Goal: Task Accomplishment & Management: Complete application form

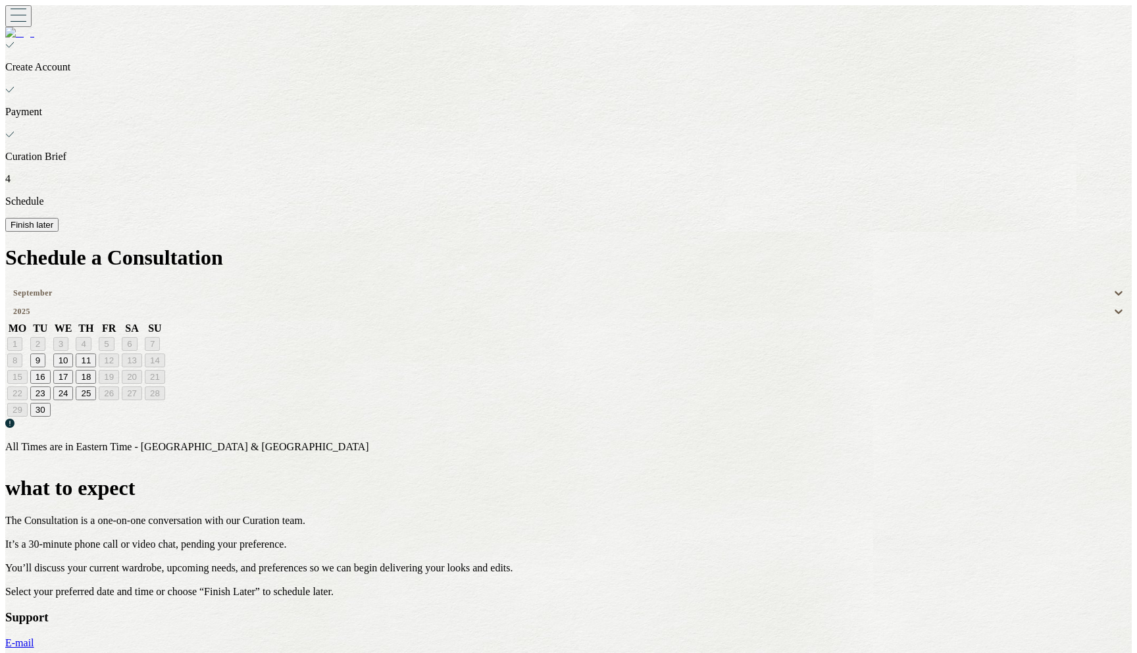
click at [45, 354] on button "9" at bounding box center [37, 361] width 15 height 14
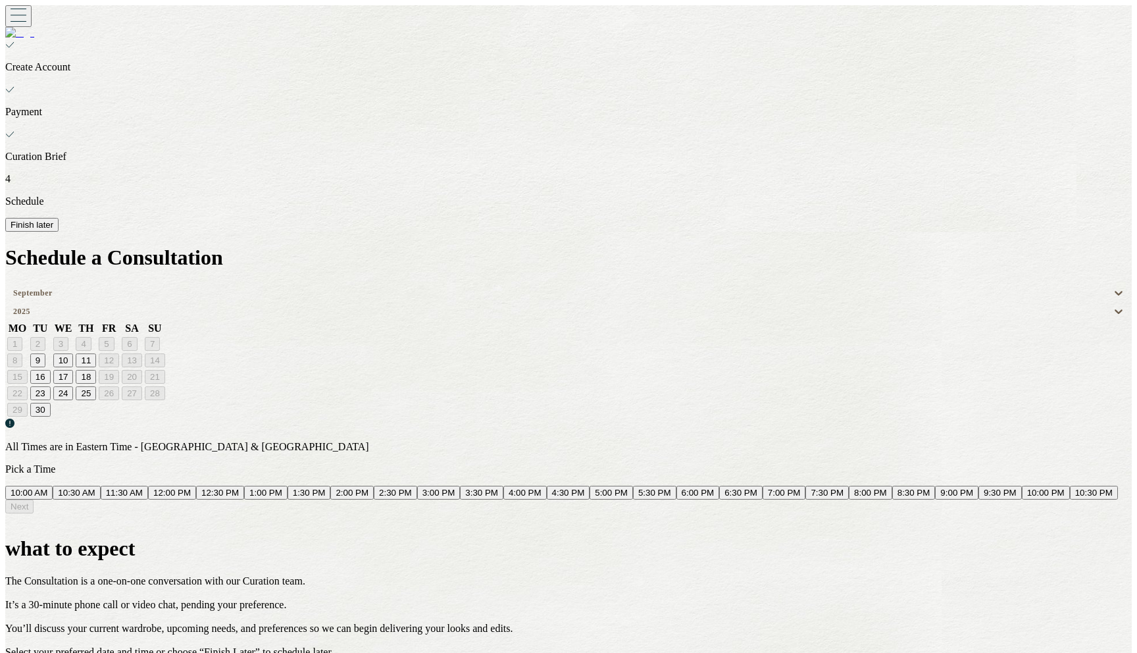
click at [53, 486] on button "10:00 AM" at bounding box center [28, 493] width 47 height 14
click at [34, 514] on button "Next" at bounding box center [19, 507] width 28 height 14
click at [59, 218] on button "Finish later" at bounding box center [31, 225] width 53 height 14
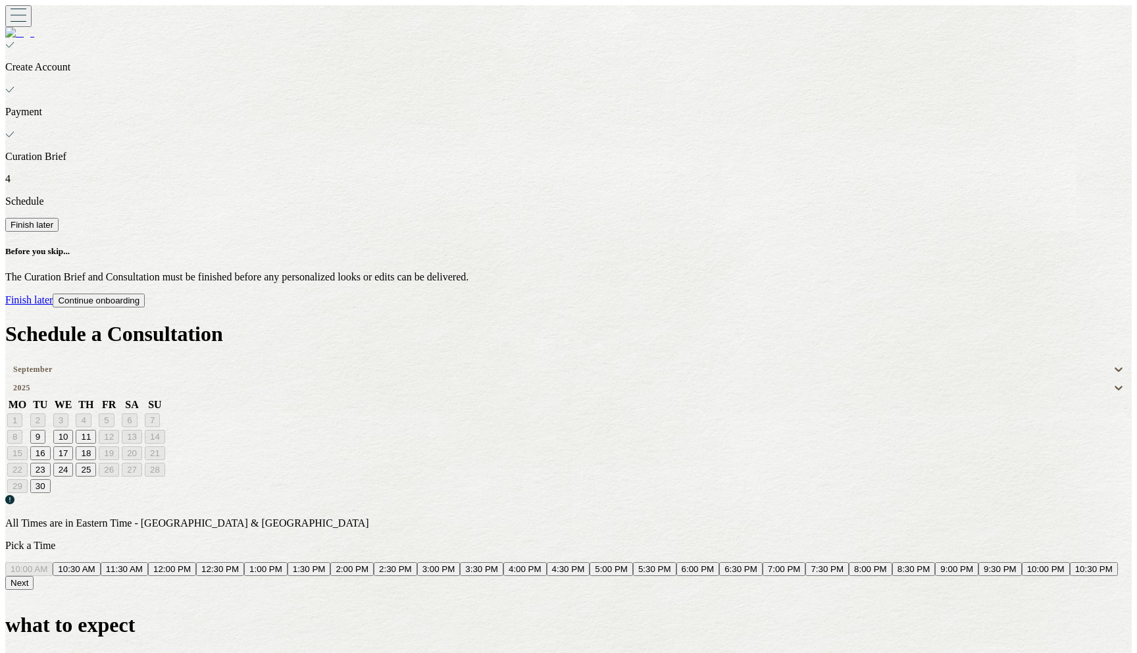
click at [53, 305] on link "Finish later" at bounding box center [28, 299] width 47 height 11
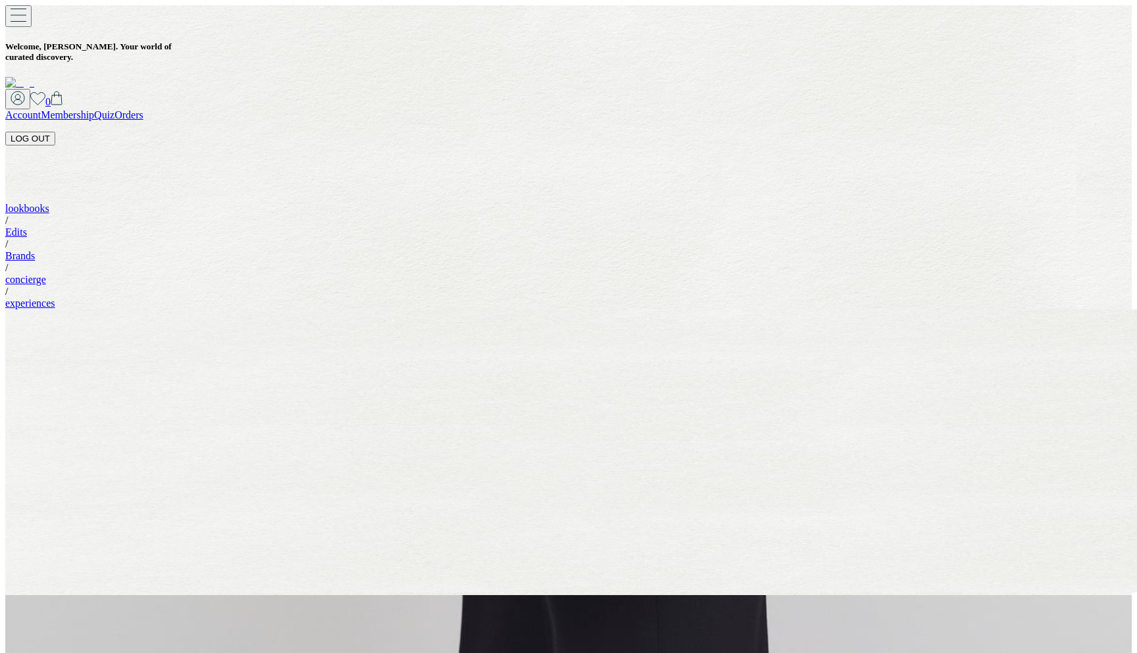
click at [55, 132] on button "LOG OUT" at bounding box center [30, 139] width 50 height 14
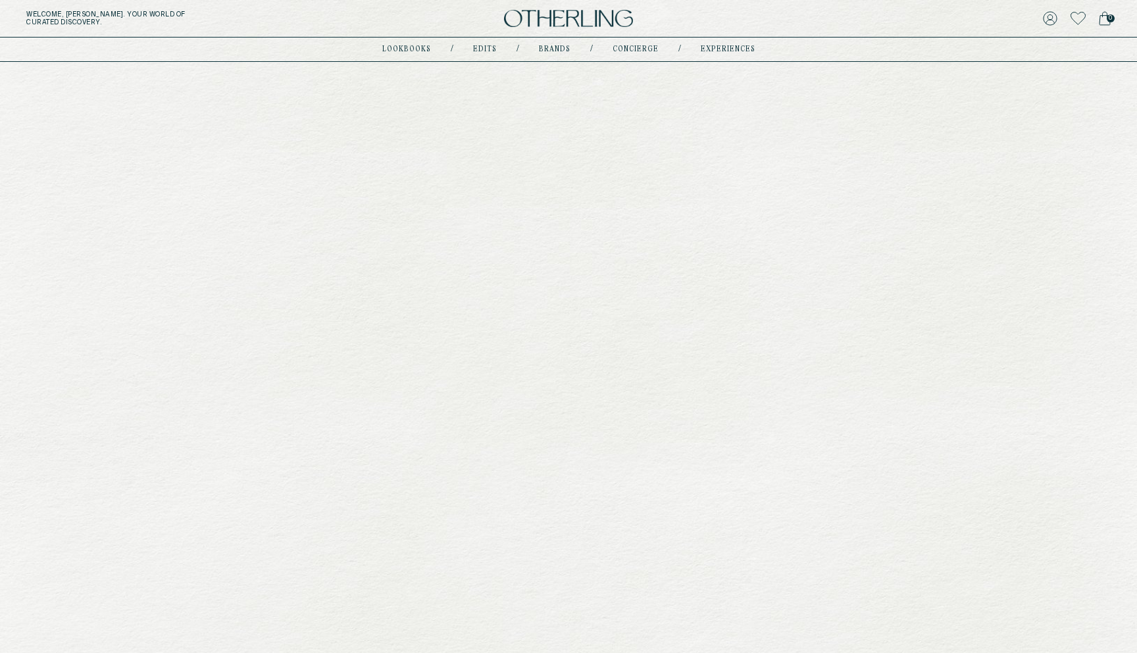
scroll to position [263, 0]
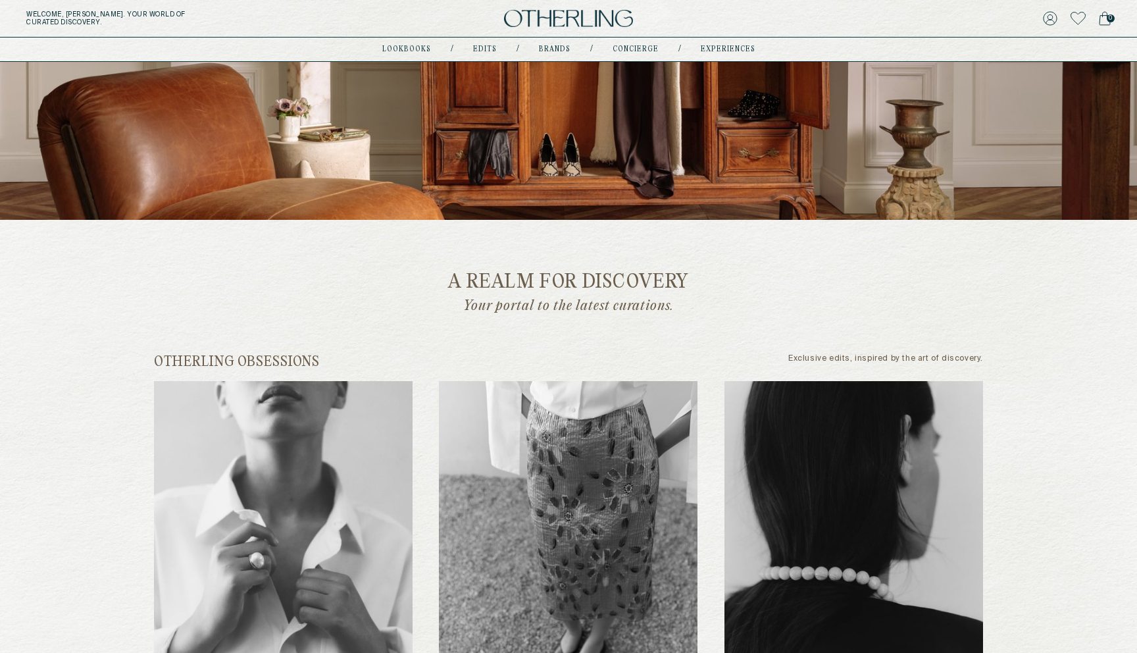
click at [544, 55] on div "lookbooks / Edits / Brands / concierge / experiences" at bounding box center [568, 50] width 373 height 24
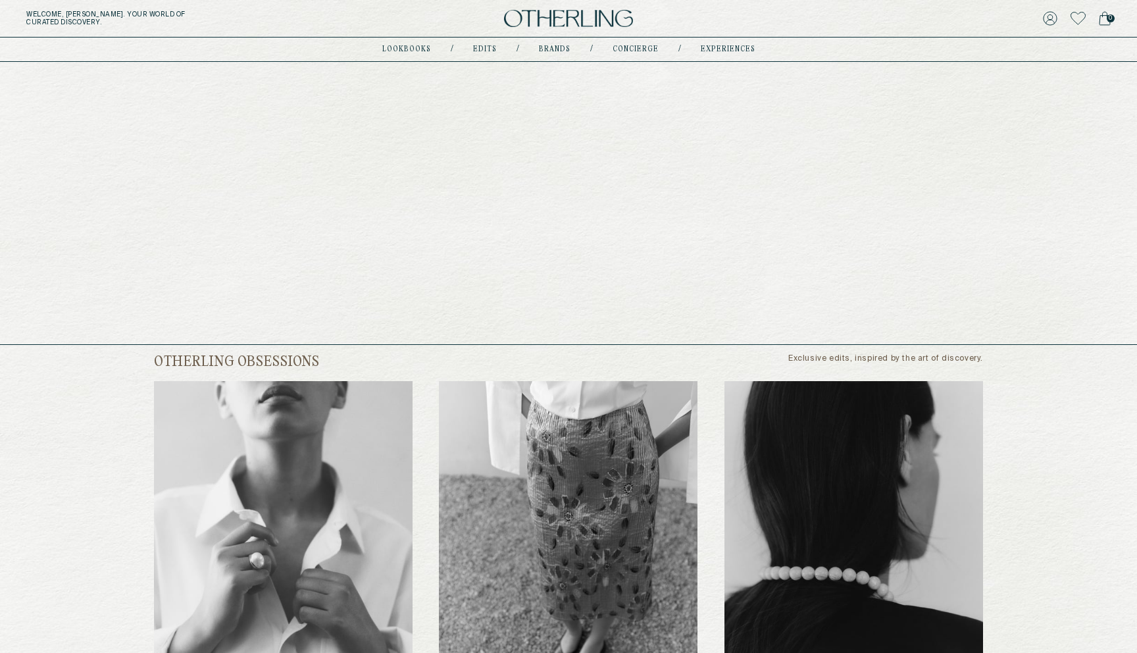
click at [545, 50] on link "Brands" at bounding box center [555, 49] width 32 height 7
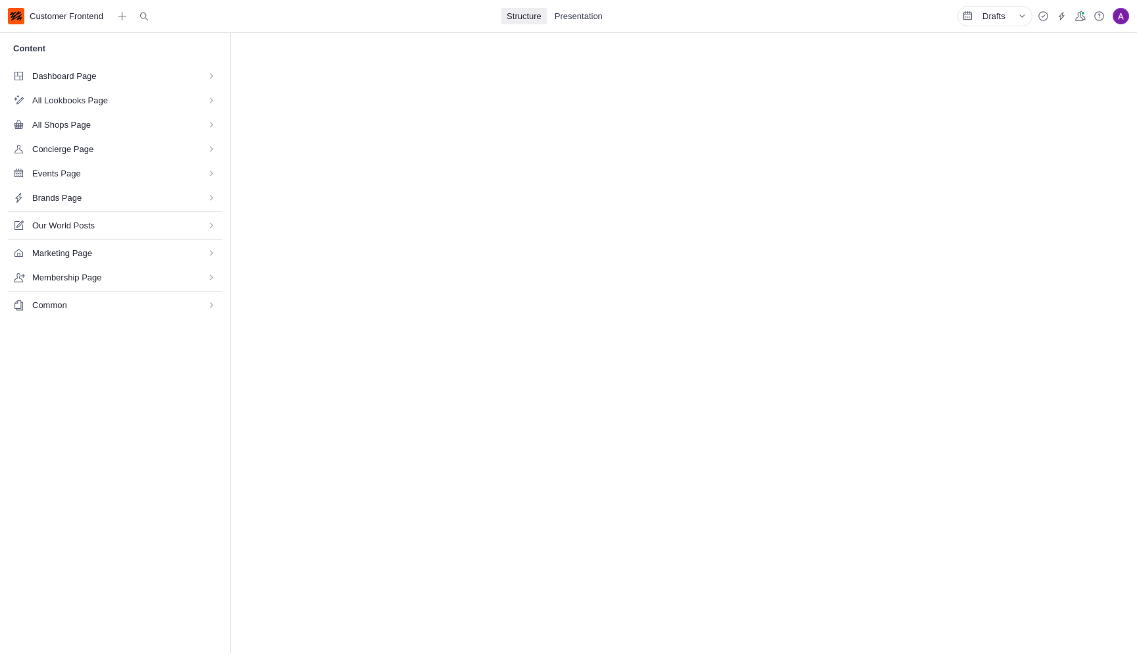
click at [64, 197] on span "Brands Page" at bounding box center [111, 197] width 158 height 13
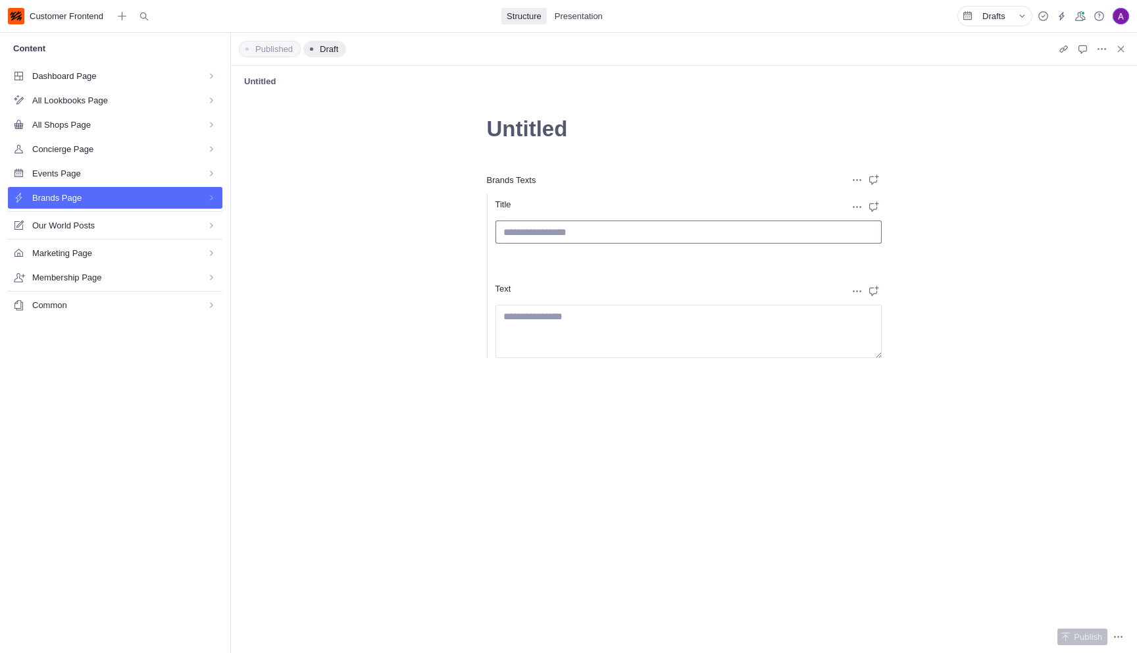
click at [709, 226] on input "Title" at bounding box center [688, 231] width 386 height 23
type input "**********"
click at [566, 338] on textarea "Text" at bounding box center [688, 331] width 386 height 53
paste textarea "**********"
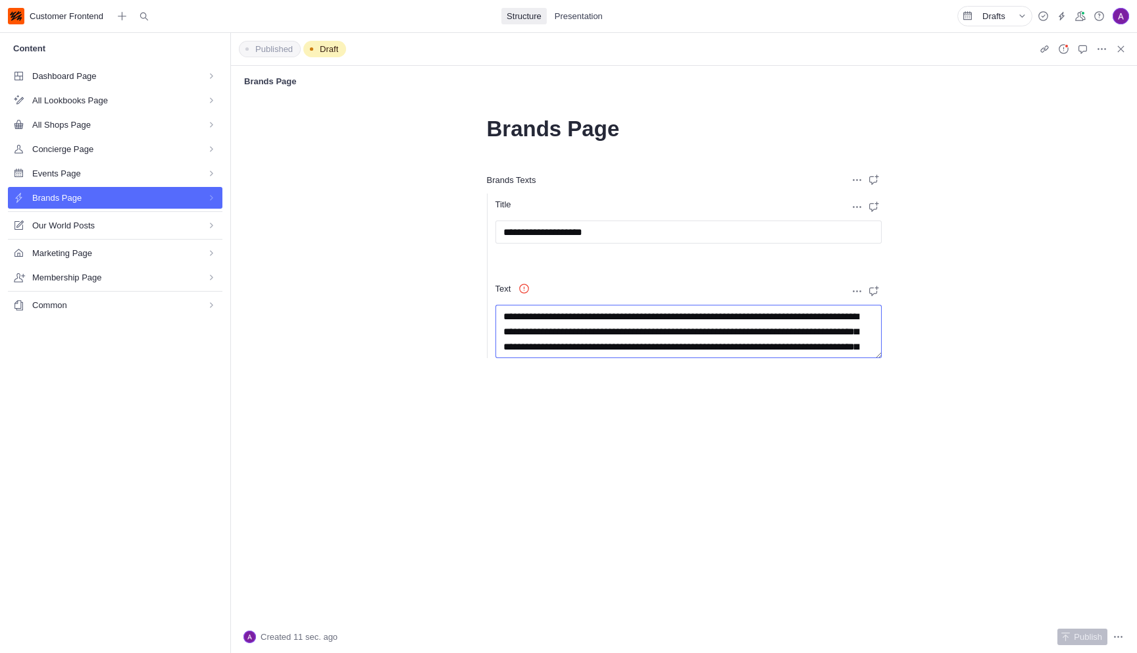
scroll to position [9, 0]
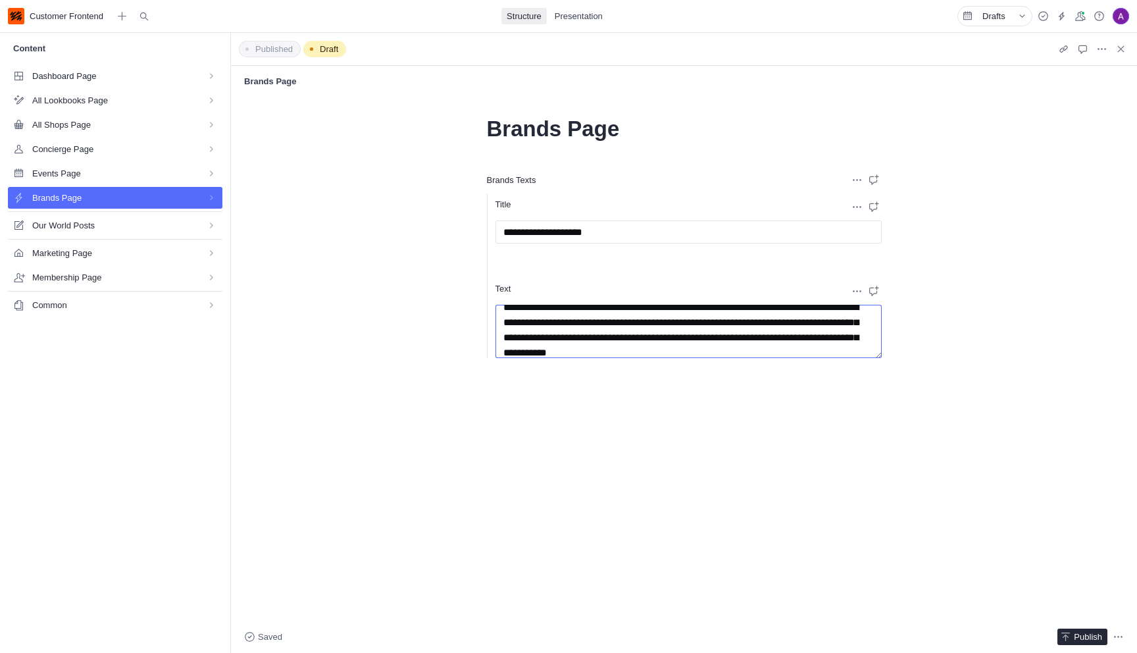
type textarea "**********"
click at [1079, 630] on span "Publish" at bounding box center [1088, 636] width 28 height 13
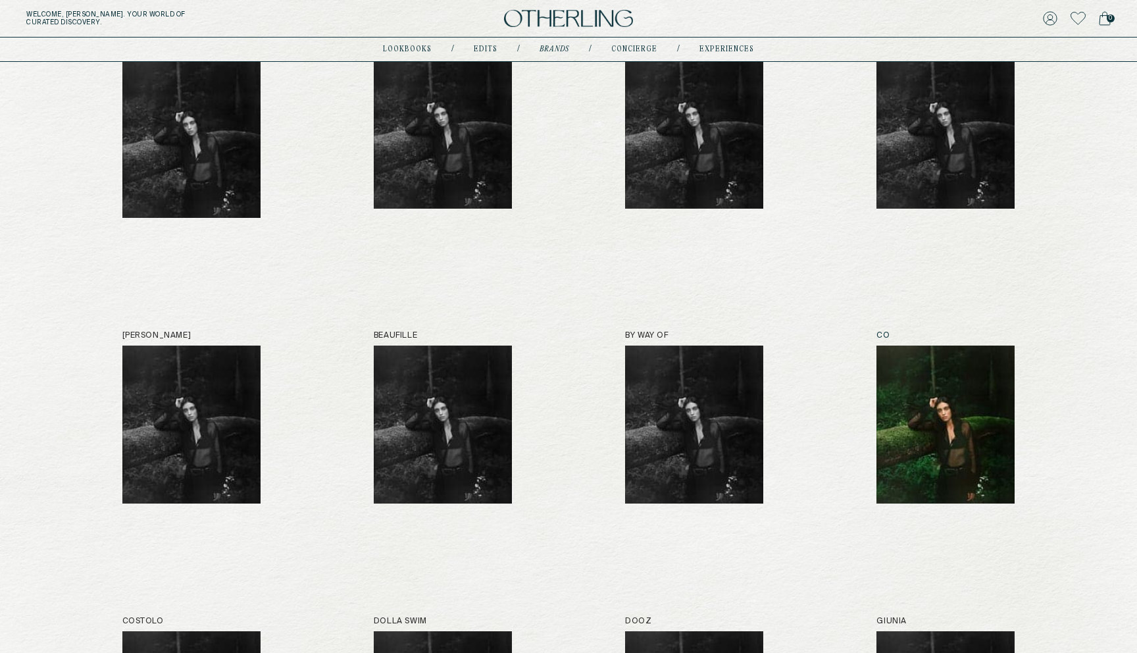
scroll to position [221, 0]
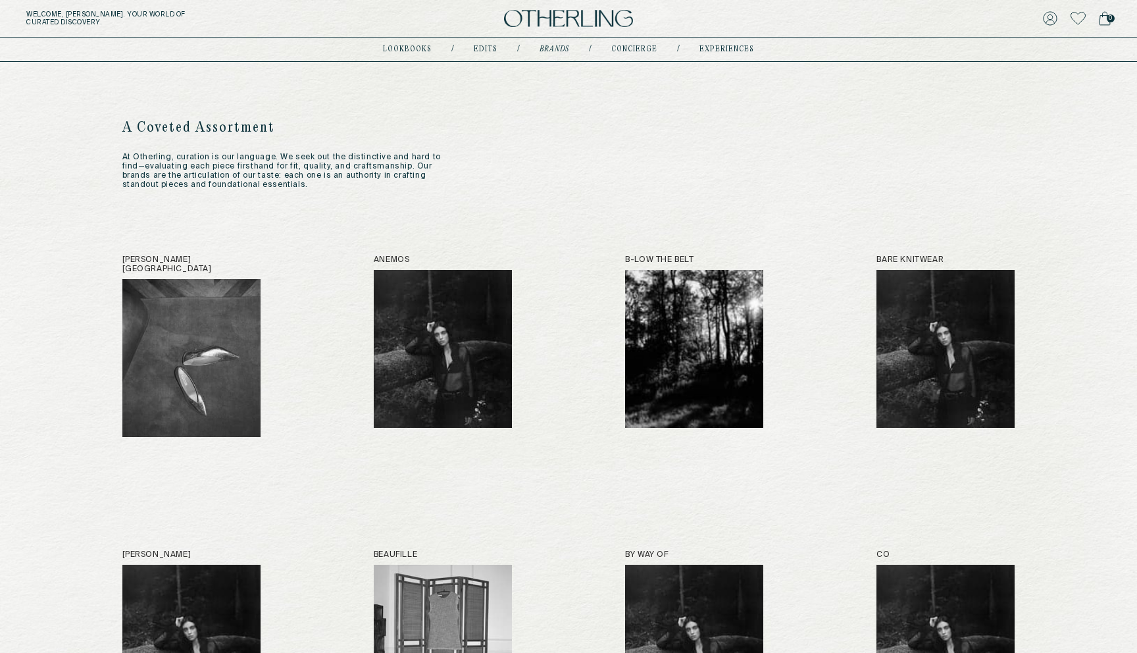
click at [586, 7] on div "Welcome, Amy . Your world of curated discovery. 0" at bounding box center [568, 19] width 1137 height 38
click at [560, 20] on img at bounding box center [568, 19] width 129 height 18
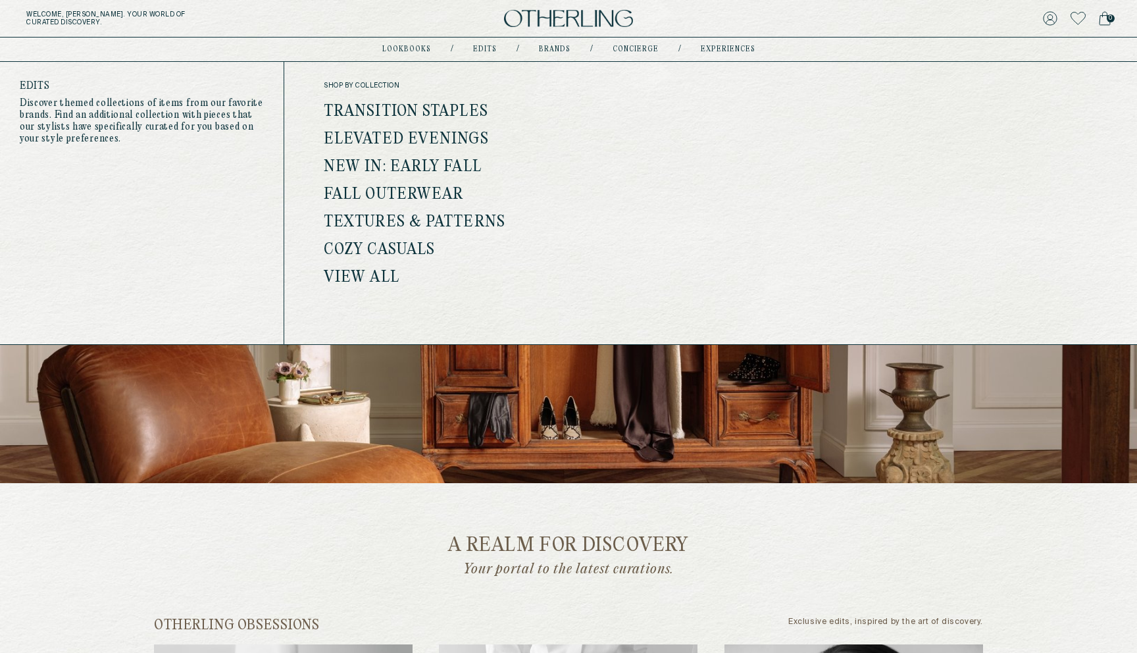
click at [482, 48] on link "Edits" at bounding box center [485, 49] width 24 height 7
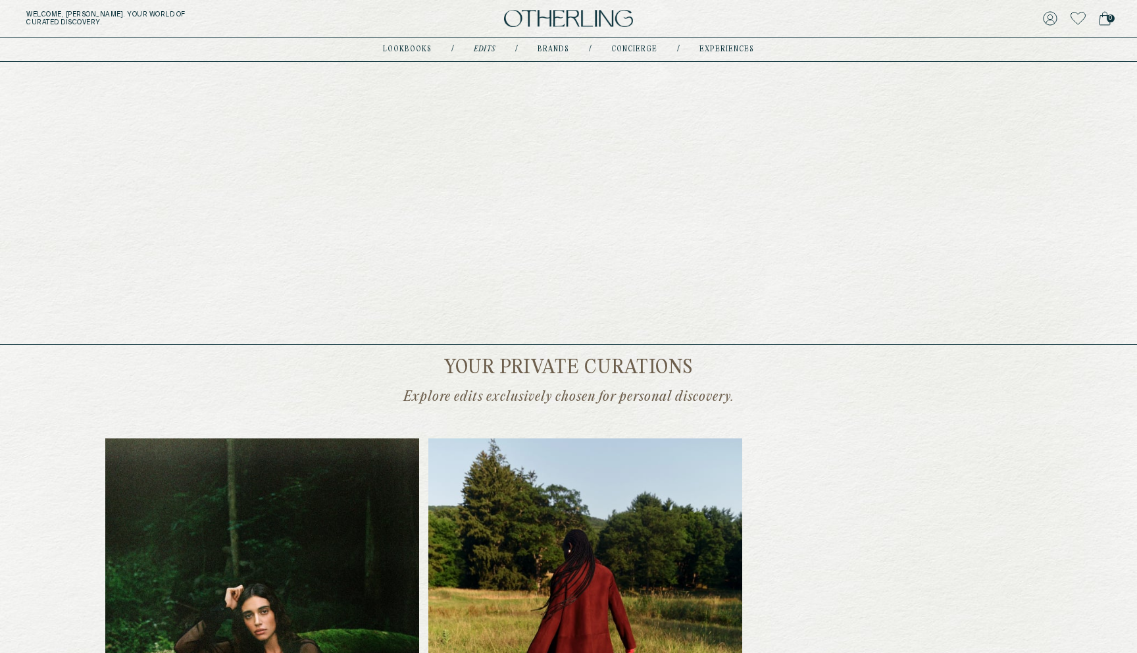
click at [626, 49] on link "concierge" at bounding box center [634, 49] width 46 height 7
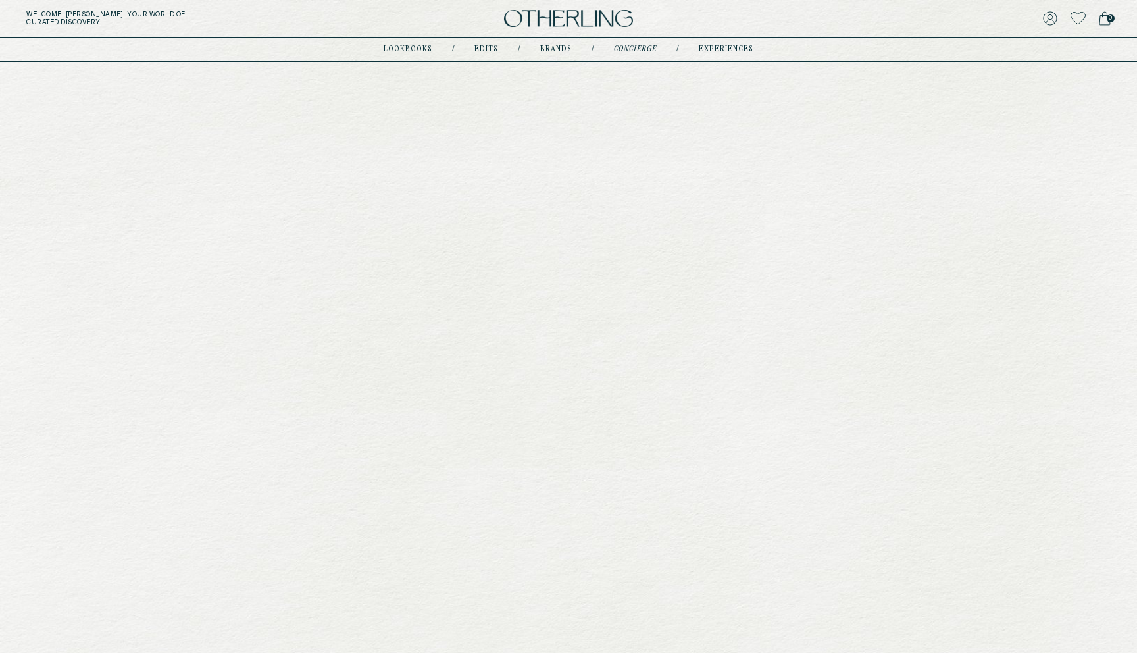
type input "********"
type input "**********"
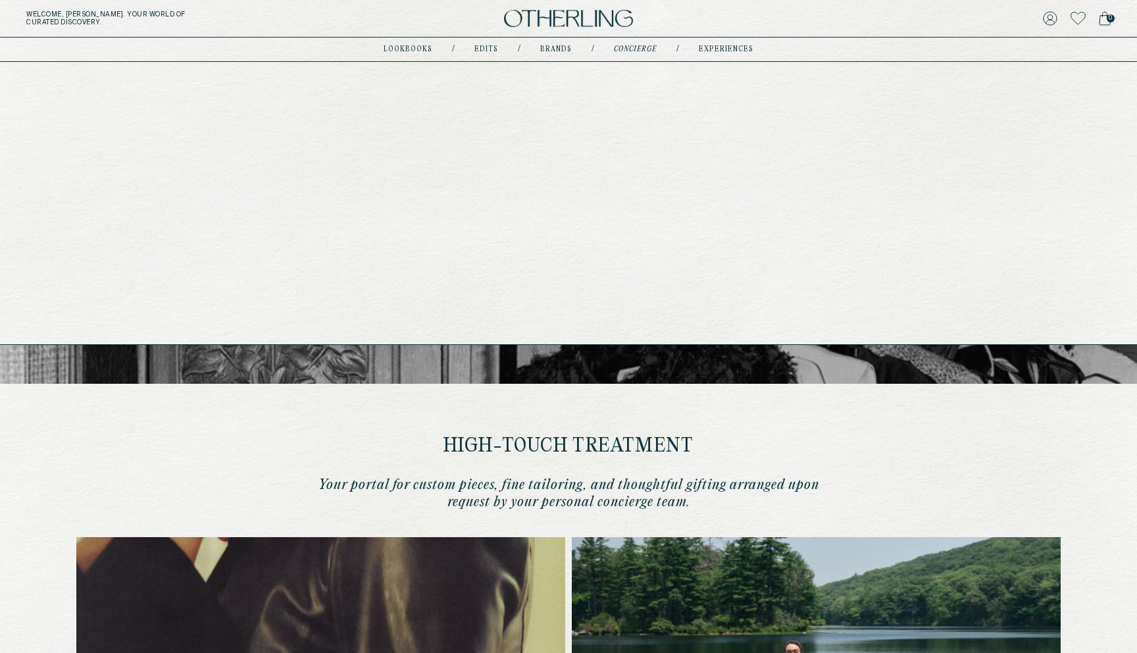
click at [715, 53] on link "experiences" at bounding box center [726, 49] width 55 height 7
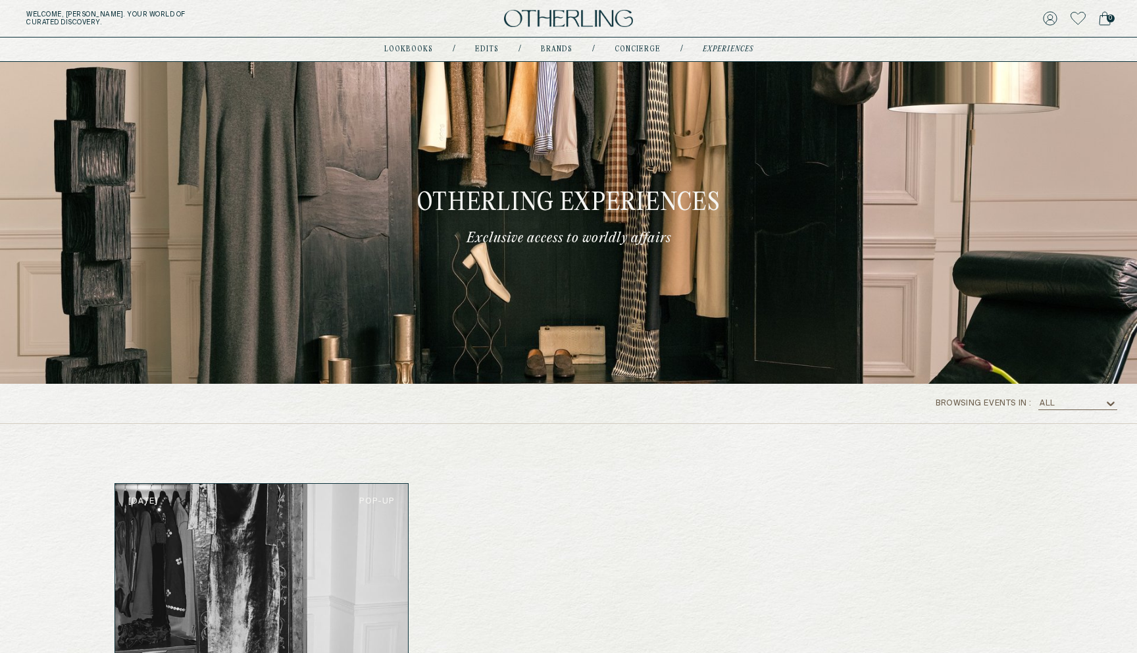
click at [576, 22] on img at bounding box center [568, 19] width 129 height 18
